Goal: Navigation & Orientation: Find specific page/section

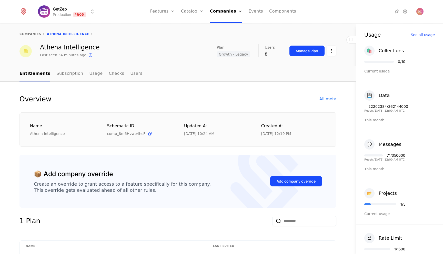
click at [341, 76] on div "Entitlements Subscription Usage Checks Users" at bounding box center [177, 73] width 333 height 15
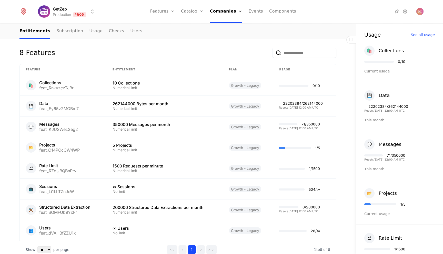
scroll to position [242, 0]
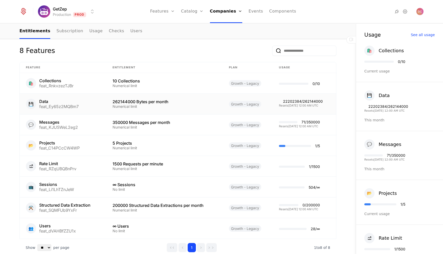
click at [295, 102] on div "22202384 / 262144000" at bounding box center [303, 102] width 40 height 4
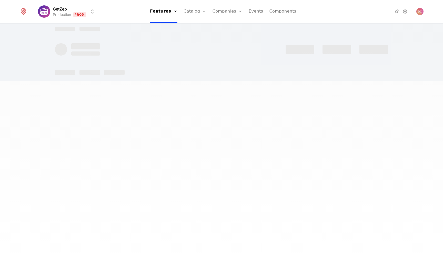
click at [295, 102] on div at bounding box center [221, 127] width 443 height 254
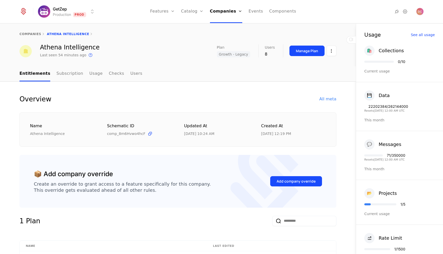
click at [246, 54] on span "Growth - Legacy" at bounding box center [233, 54] width 33 height 6
click at [377, 13] on div at bounding box center [379, 12] width 57 height 6
click at [404, 12] on icon at bounding box center [405, 11] width 6 height 6
click at [67, 73] on link "Subscription" at bounding box center [69, 73] width 27 height 15
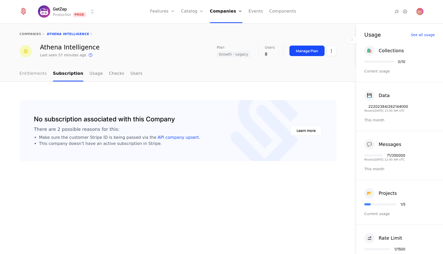
click at [35, 75] on link "Entitlements" at bounding box center [32, 73] width 27 height 15
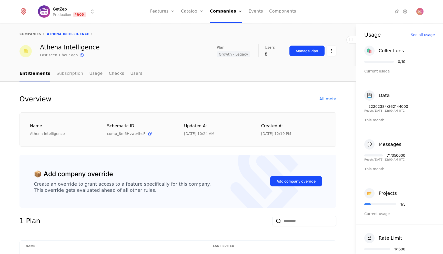
click at [62, 73] on link "Subscription" at bounding box center [69, 73] width 27 height 15
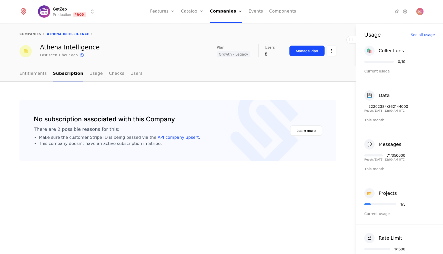
click at [178, 139] on link "API company upsert" at bounding box center [178, 137] width 41 height 5
click at [33, 71] on link "Entitlements" at bounding box center [32, 73] width 27 height 15
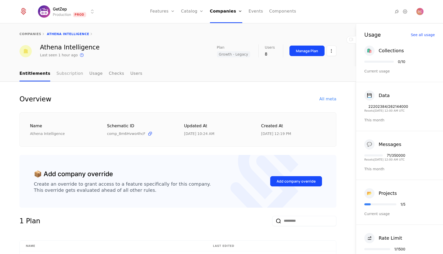
click at [73, 73] on link "Subscription" at bounding box center [69, 73] width 27 height 15
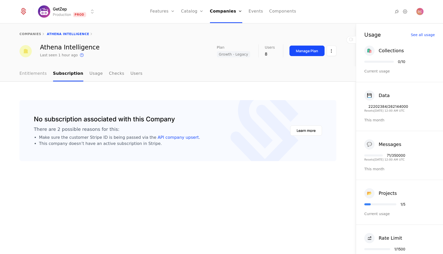
click at [37, 71] on link "Entitlements" at bounding box center [32, 73] width 27 height 15
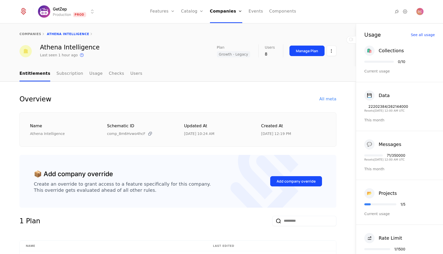
click at [150, 133] on icon at bounding box center [149, 133] width 5 height 5
click at [68, 73] on link "Subscription" at bounding box center [69, 73] width 27 height 15
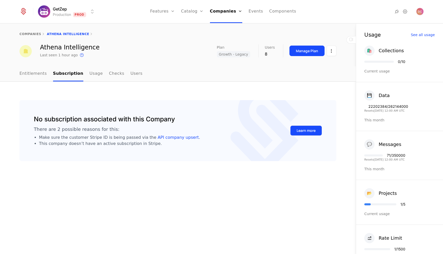
click at [313, 132] on button "Learn more" at bounding box center [306, 131] width 32 height 10
click at [167, 37] on div "companies Athena Intelligence" at bounding box center [178, 34] width 356 height 21
click at [195, 26] on link "Plans" at bounding box center [200, 28] width 26 height 6
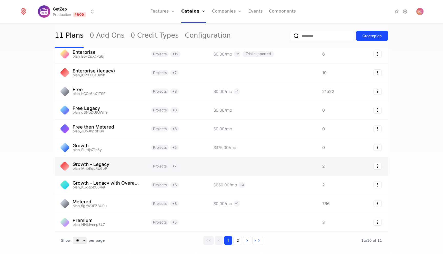
scroll to position [47, 0]
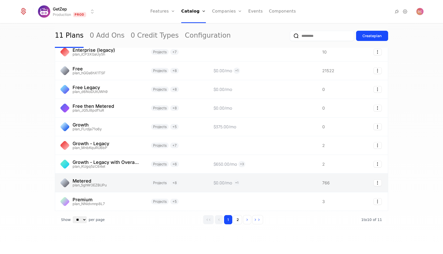
click at [114, 185] on link at bounding box center [100, 183] width 90 height 18
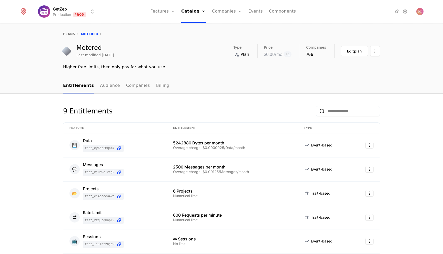
click at [156, 88] on link "Billing" at bounding box center [162, 85] width 13 height 15
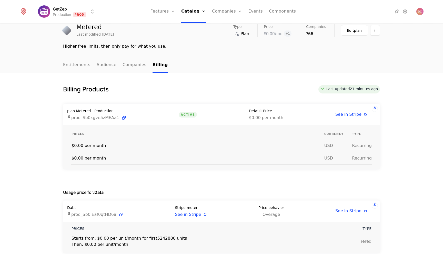
scroll to position [19, 0]
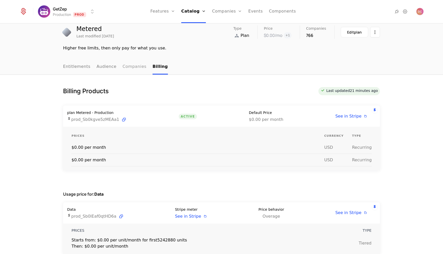
click at [128, 69] on link "Companies" at bounding box center [135, 66] width 24 height 15
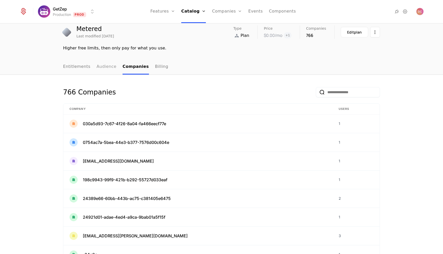
click at [103, 68] on link "Audience" at bounding box center [107, 66] width 20 height 15
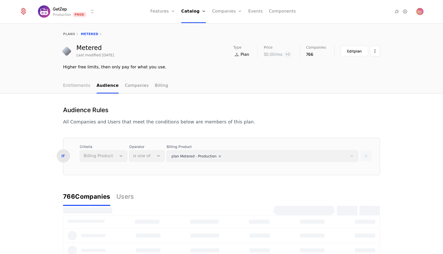
click at [74, 87] on link "Entitlements" at bounding box center [76, 85] width 27 height 15
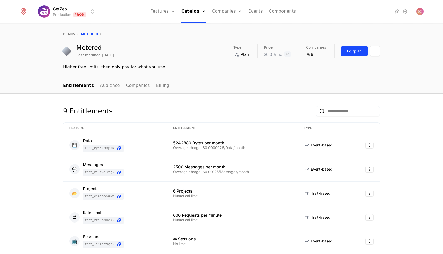
click at [352, 49] on div "Edit plan" at bounding box center [354, 51] width 15 height 5
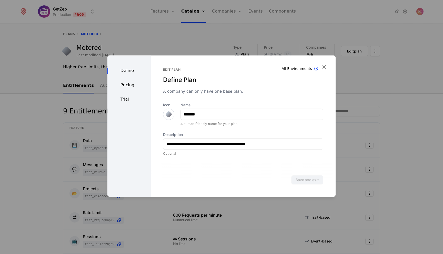
click at [134, 86] on div "Pricing" at bounding box center [128, 85] width 43 height 6
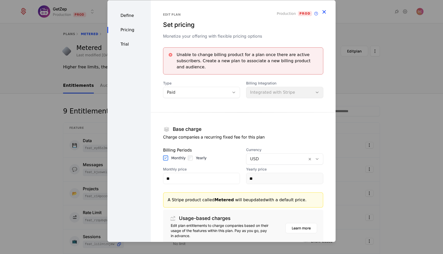
click at [323, 9] on icon "button" at bounding box center [324, 11] width 7 height 7
